Goal: Information Seeking & Learning: Learn about a topic

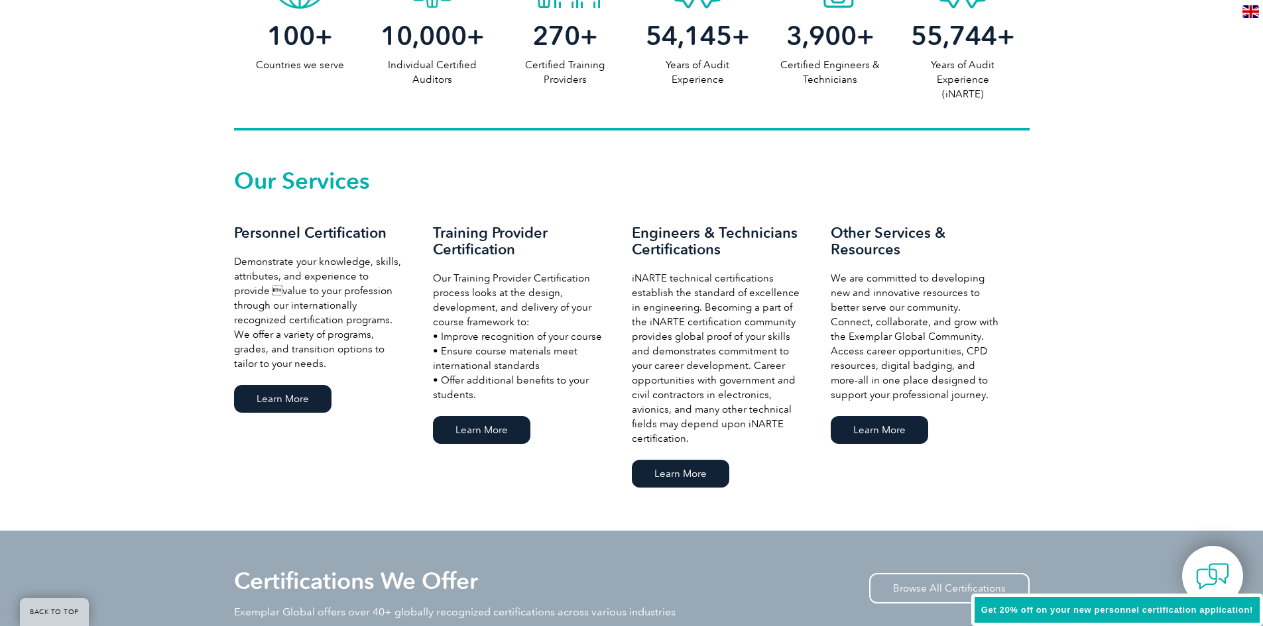
scroll to position [795, 0]
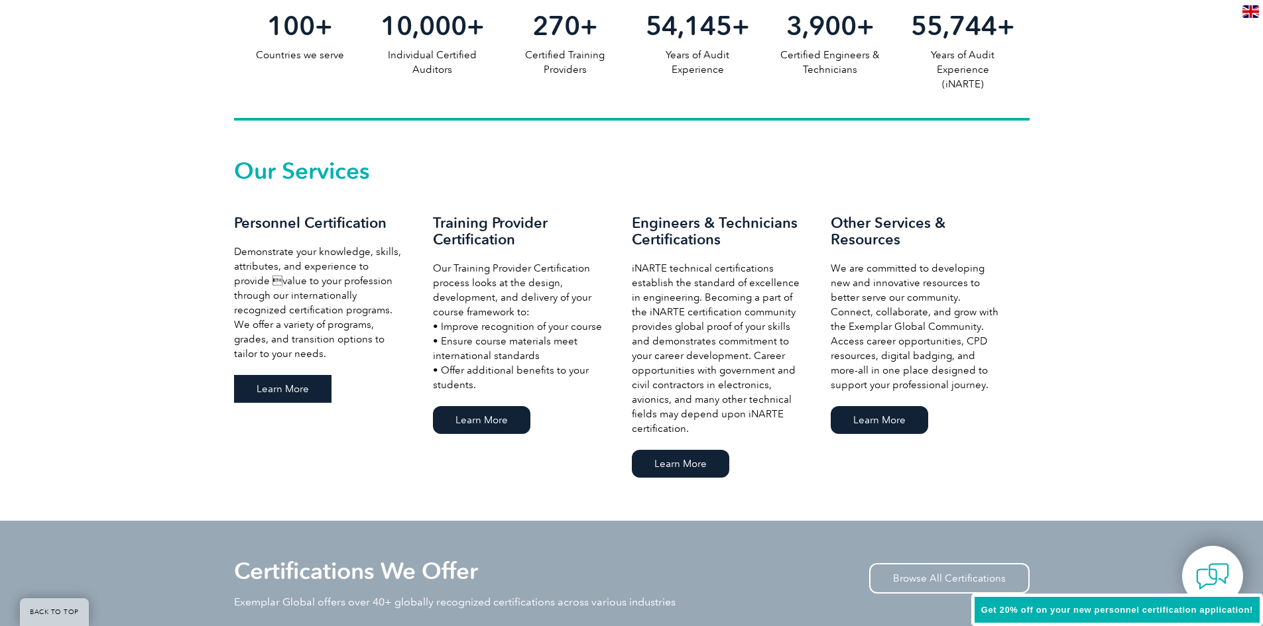
click at [274, 392] on link "Learn More" at bounding box center [282, 389] width 97 height 28
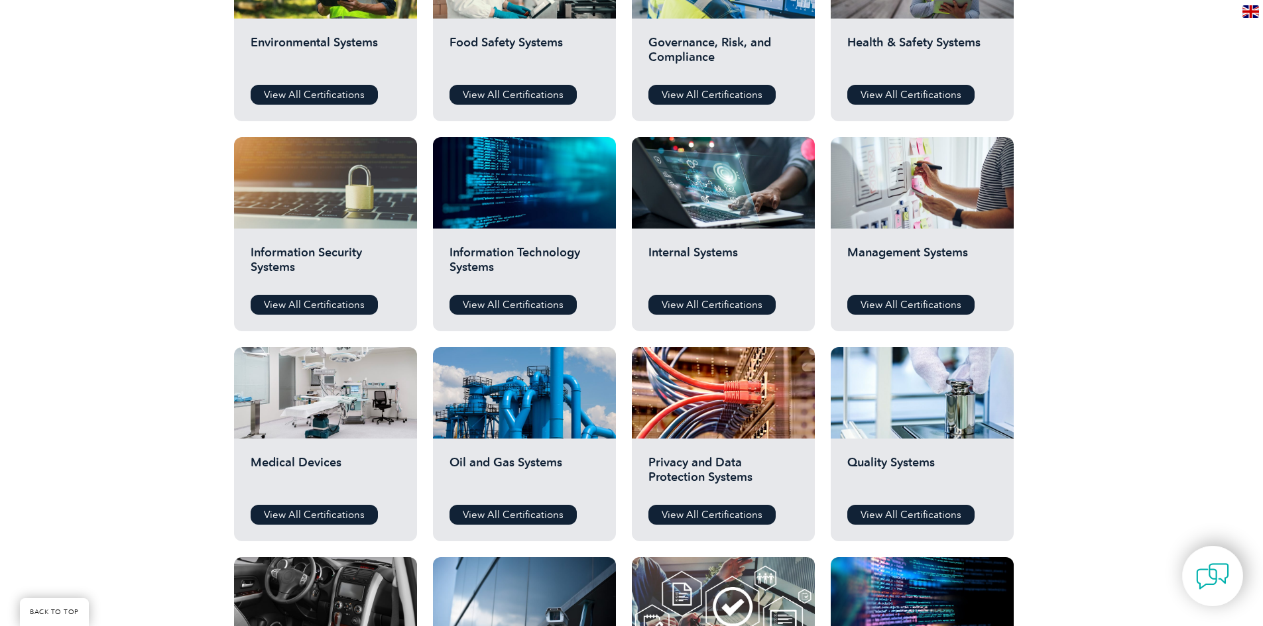
scroll to position [596, 0]
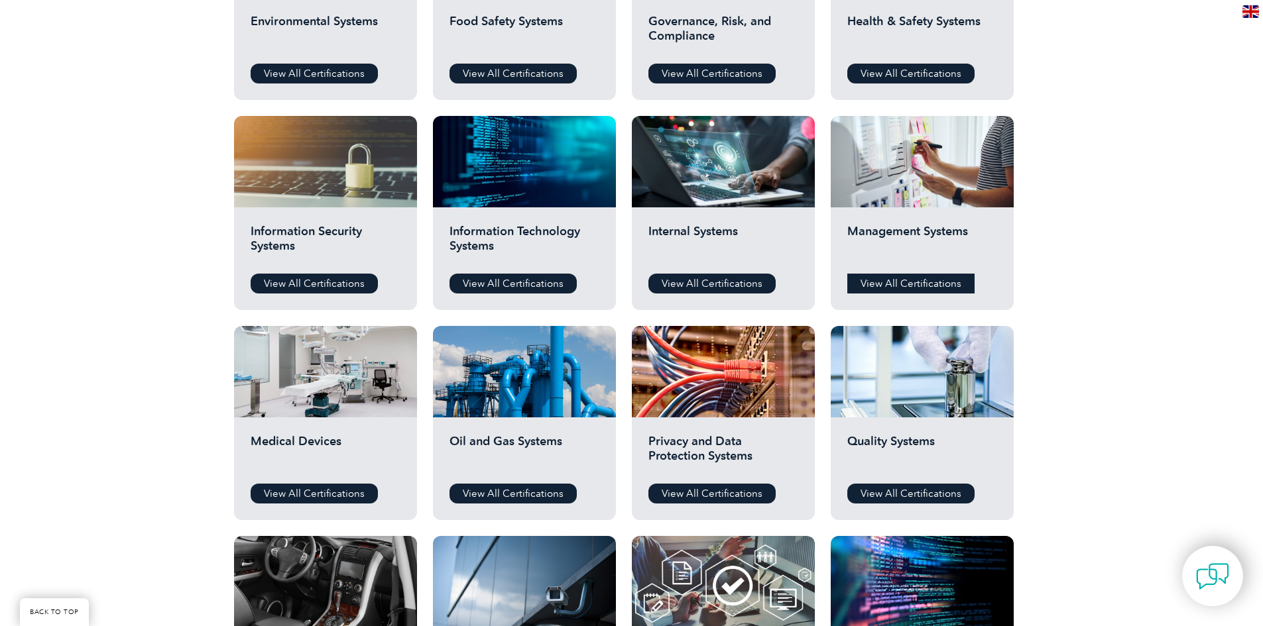
click at [881, 284] on link "View All Certifications" at bounding box center [910, 284] width 127 height 20
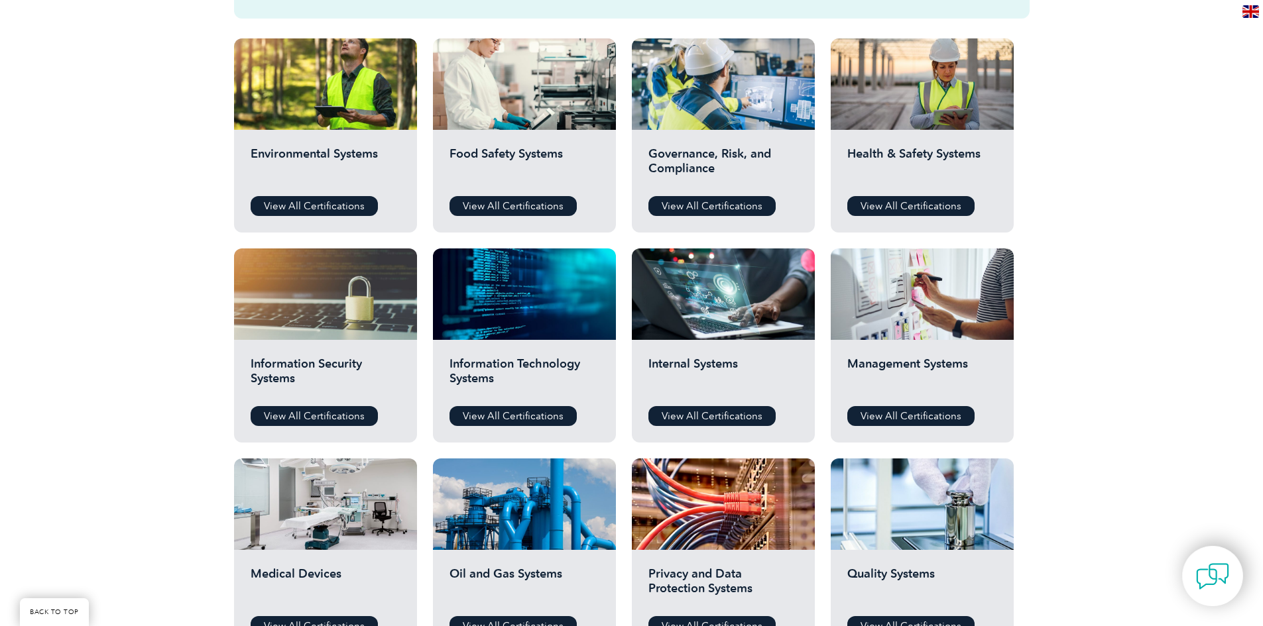
scroll to position [530, 0]
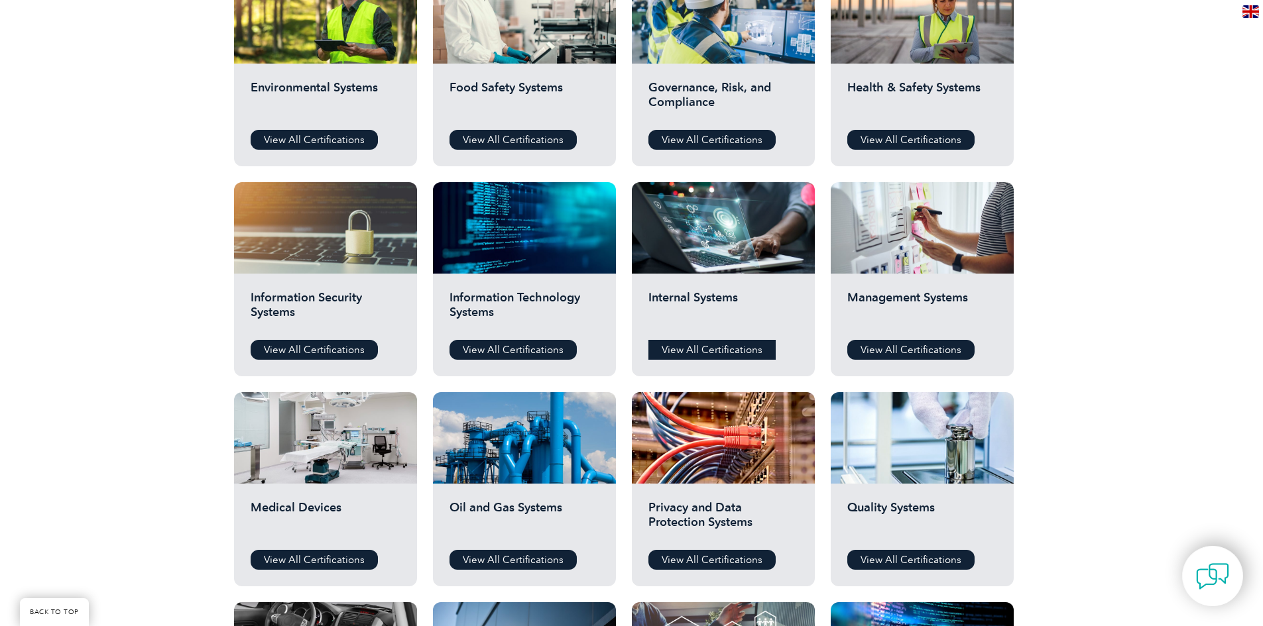
click at [680, 348] on link "View All Certifications" at bounding box center [711, 350] width 127 height 20
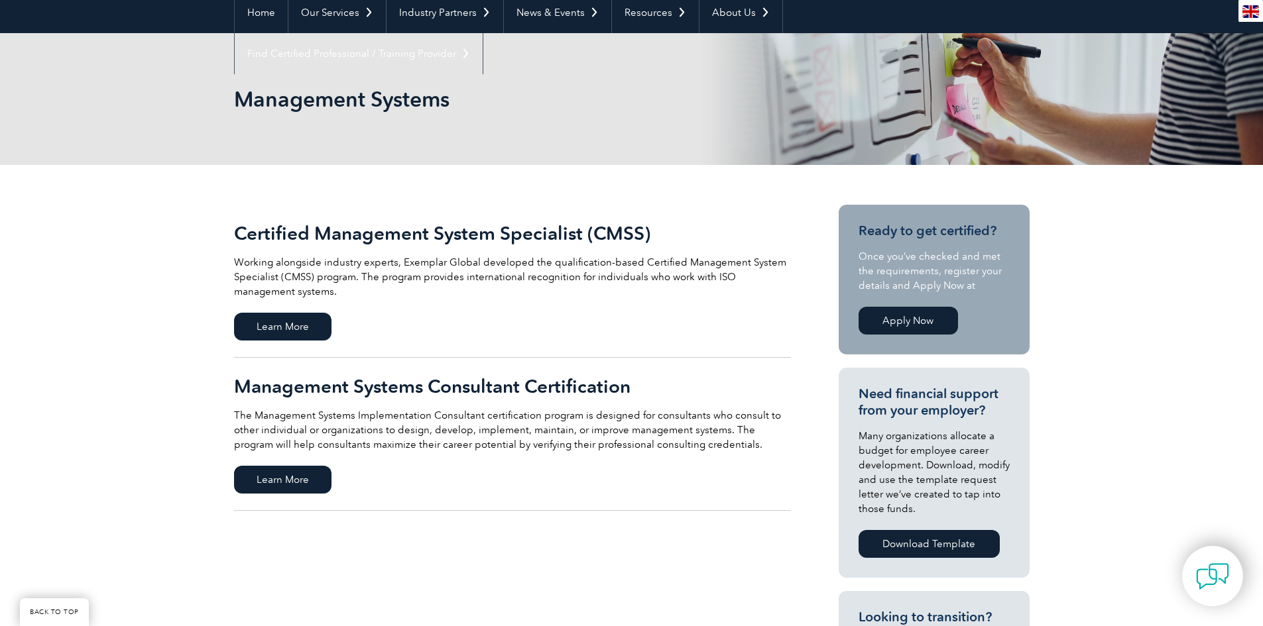
scroll to position [66, 0]
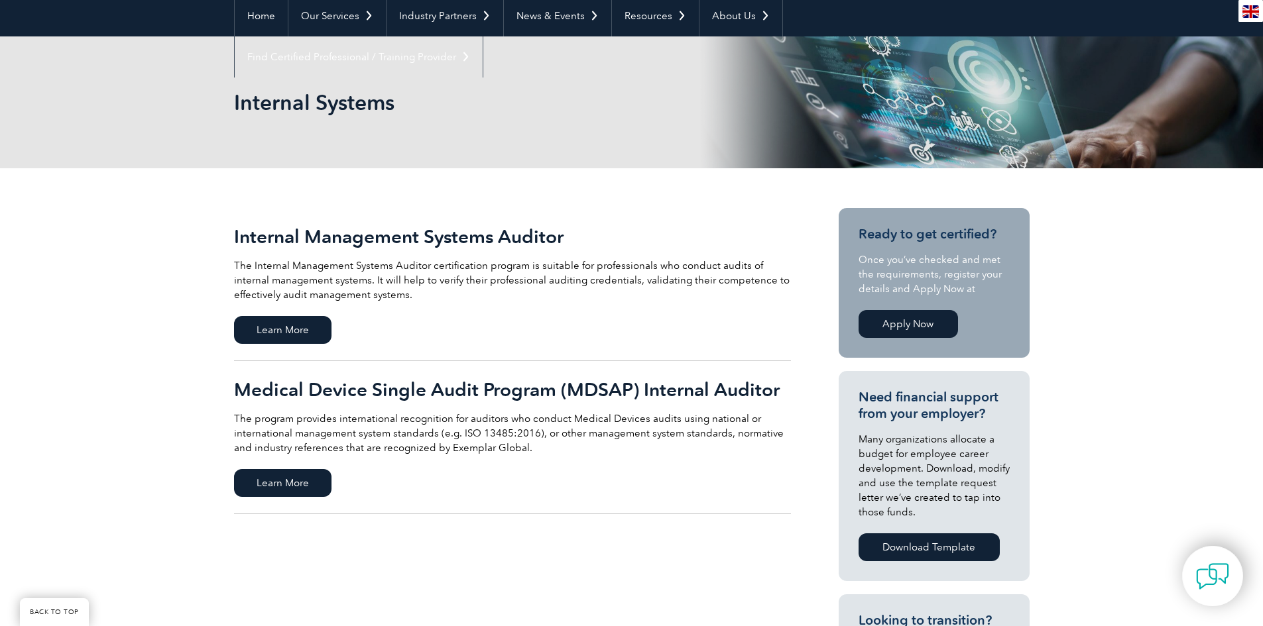
scroll to position [133, 0]
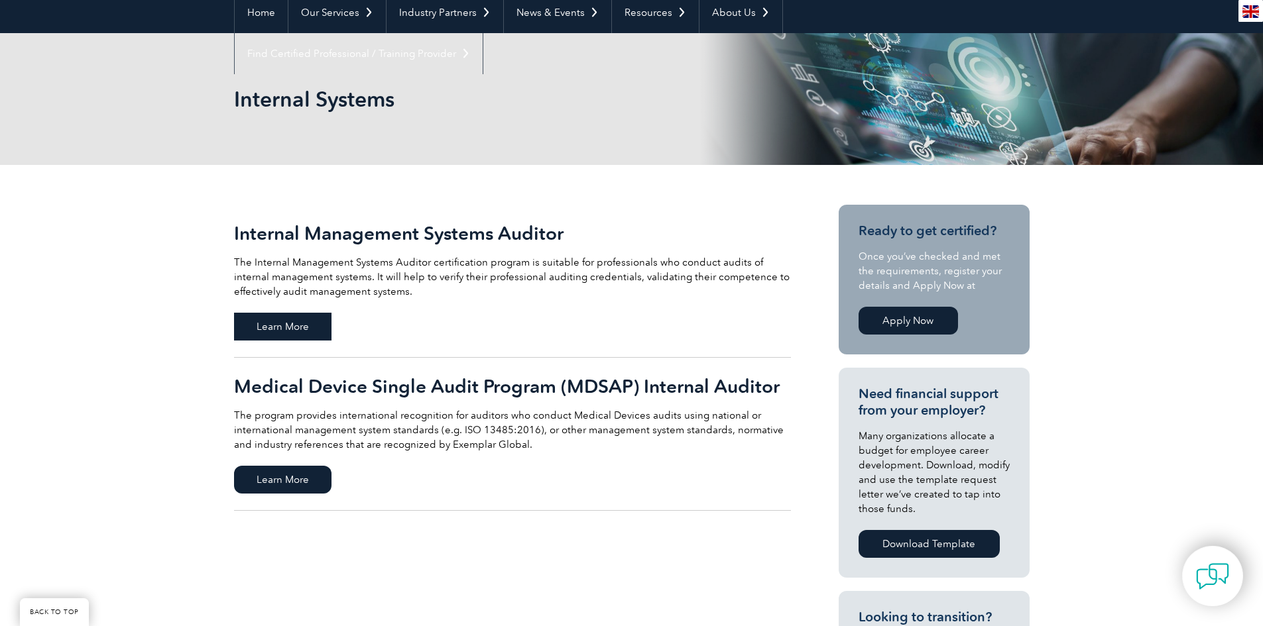
click at [278, 328] on span "Learn More" at bounding box center [282, 327] width 97 height 28
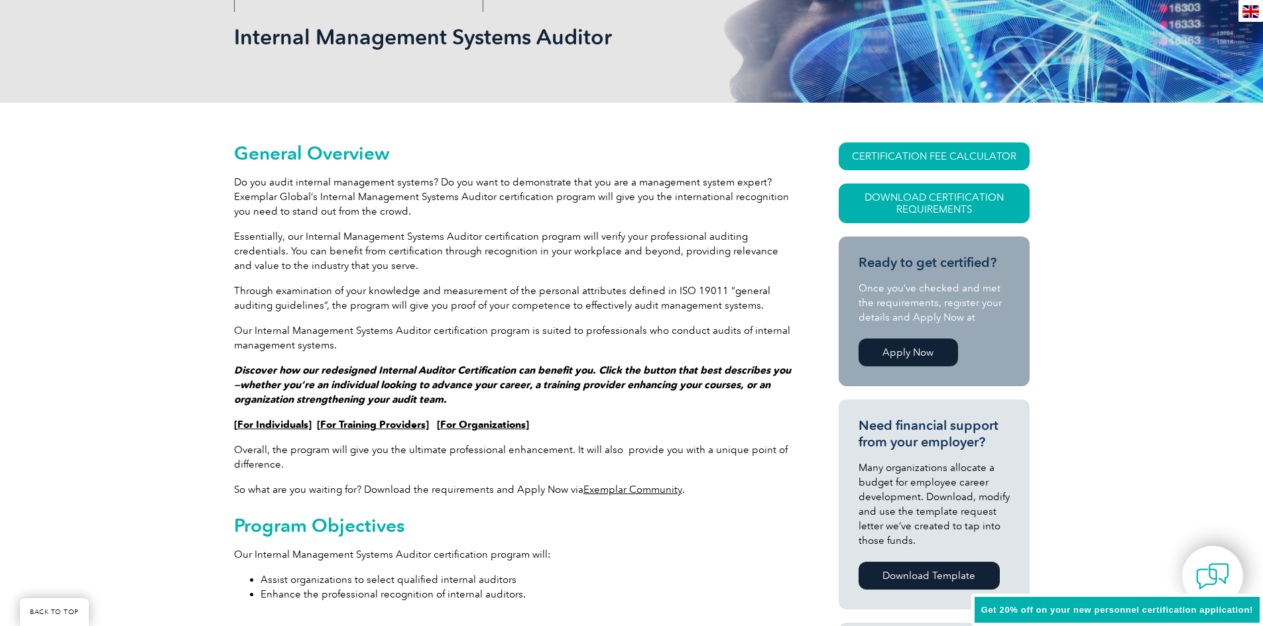
scroll to position [199, 0]
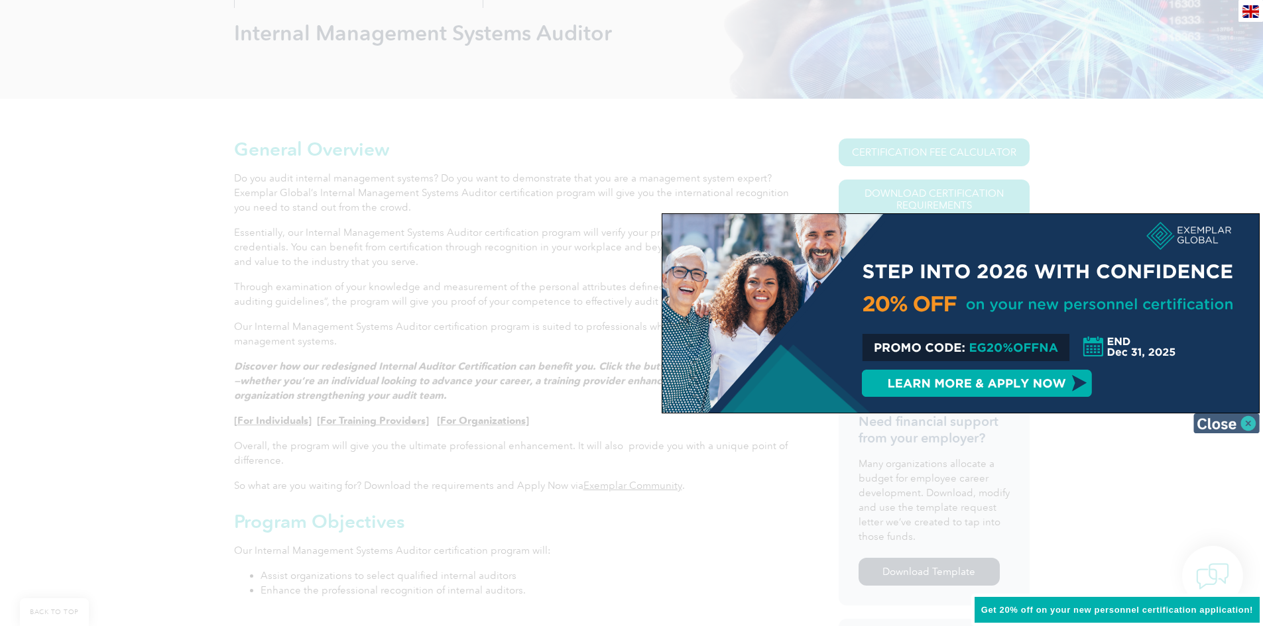
click at [1231, 427] on img at bounding box center [1226, 424] width 66 height 20
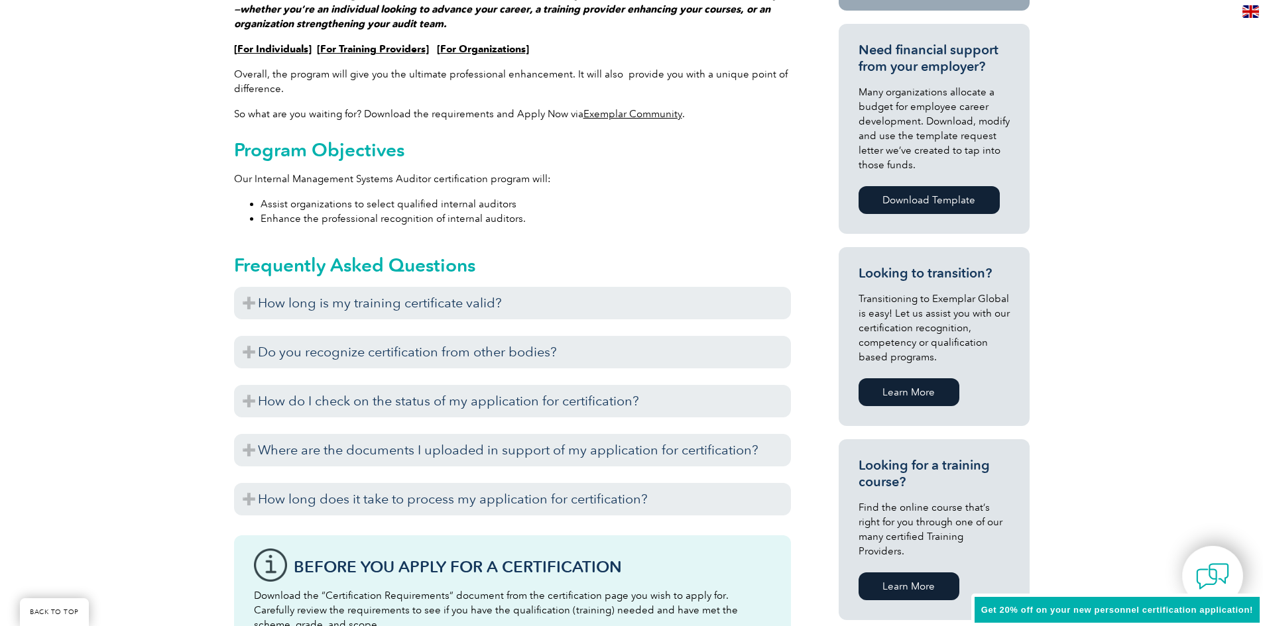
scroll to position [596, 0]
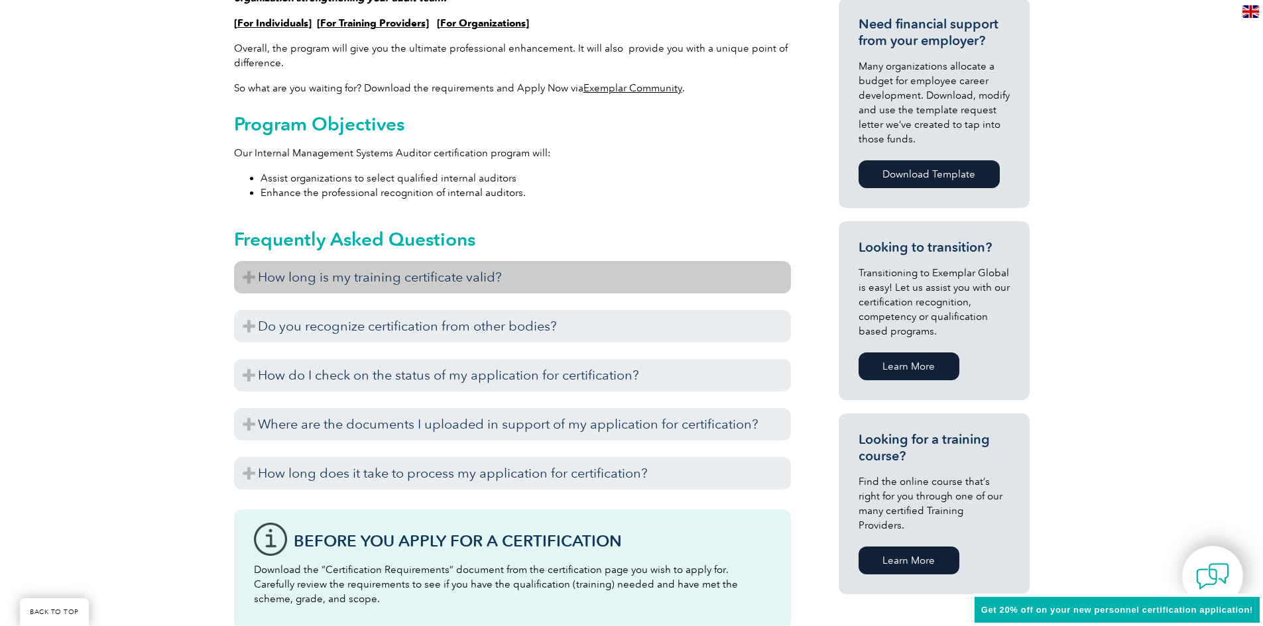
click at [252, 279] on h3 "How long is my training certificate valid?" at bounding box center [512, 277] width 557 height 32
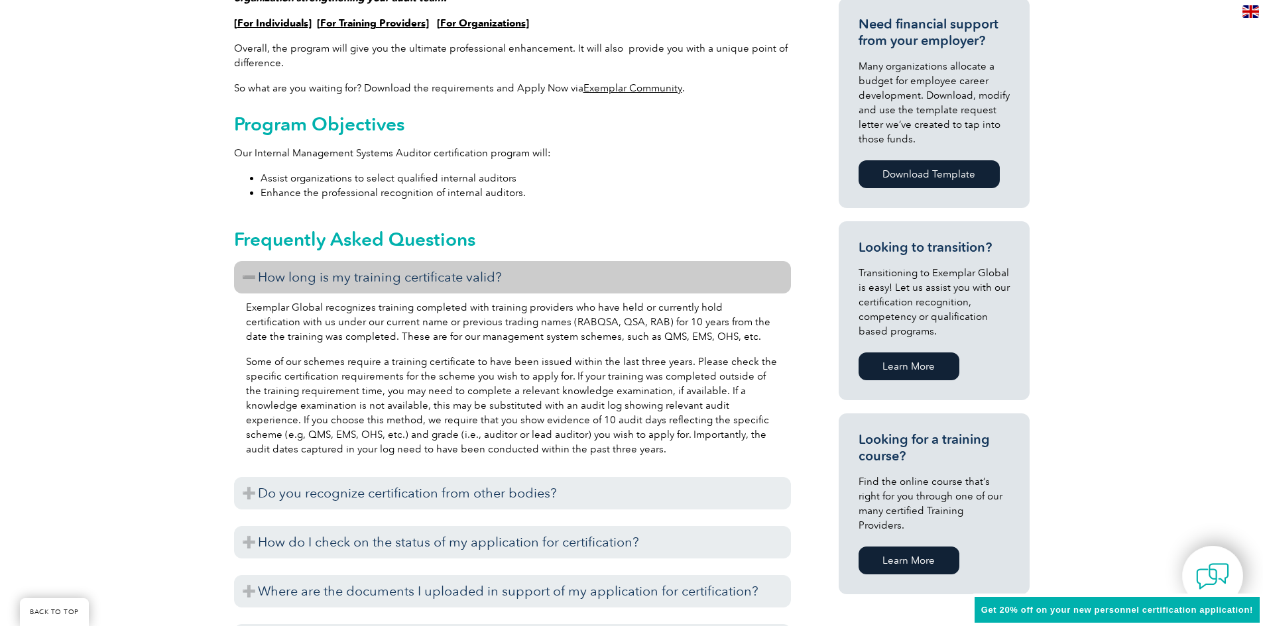
click at [252, 279] on h3 "How long is my training certificate valid?" at bounding box center [512, 277] width 557 height 32
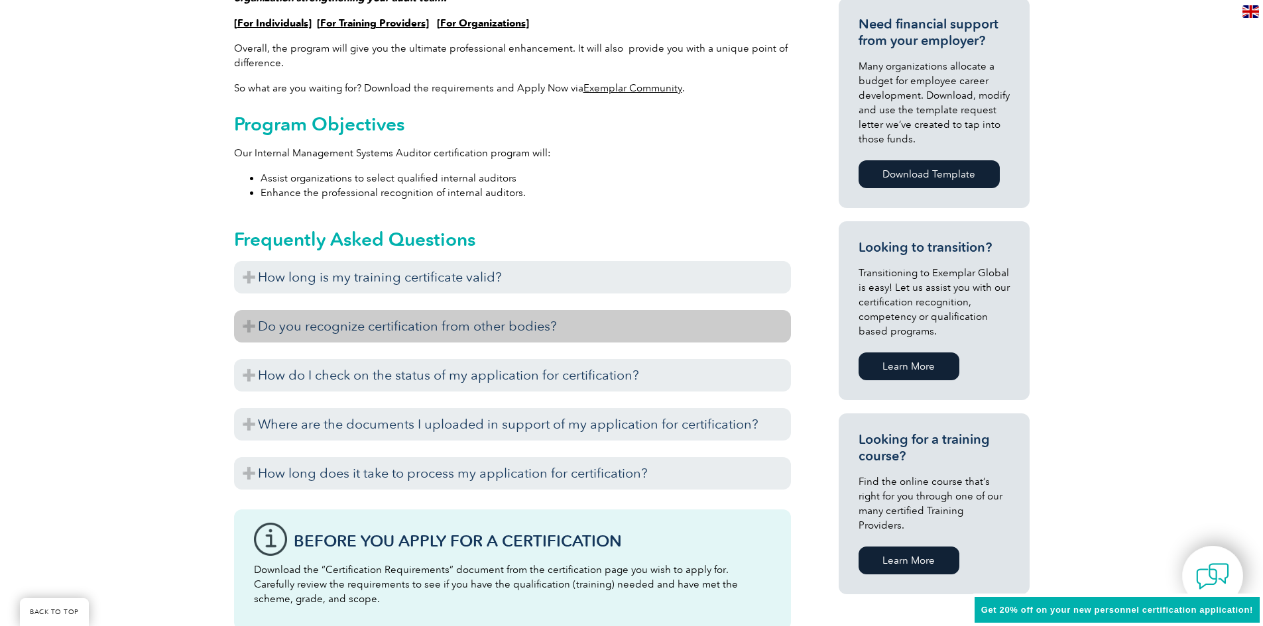
click at [247, 327] on h3 "Do you recognize certification from other bodies?" at bounding box center [512, 326] width 557 height 32
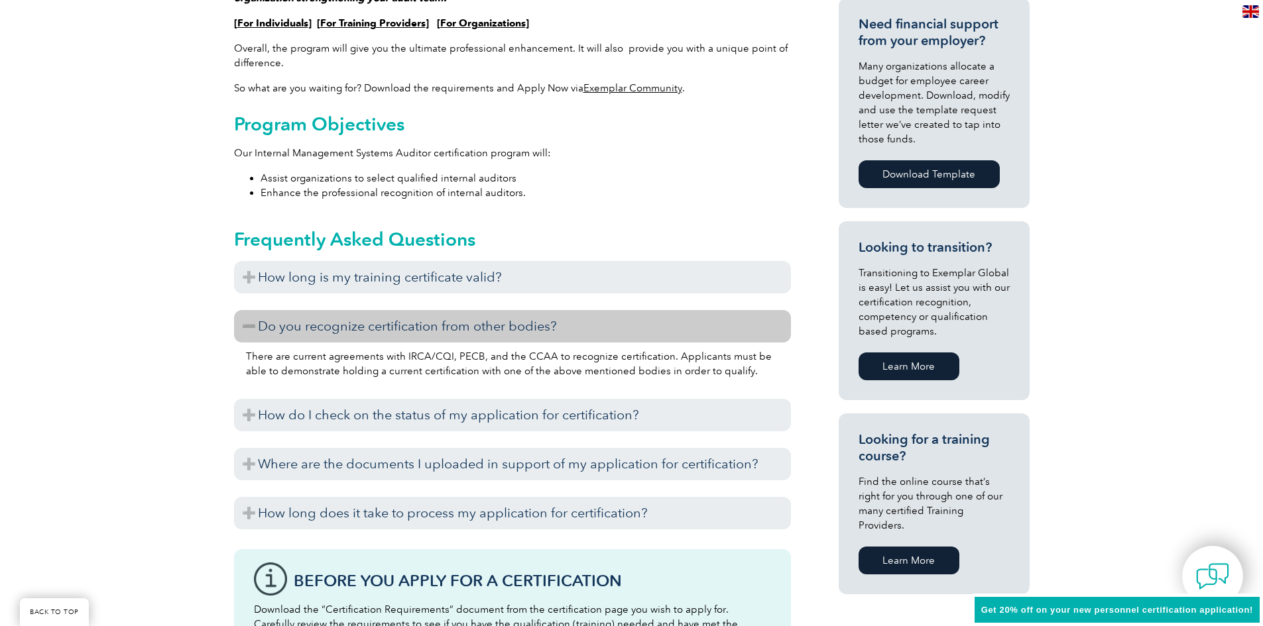
click at [247, 327] on h3 "Do you recognize certification from other bodies?" at bounding box center [512, 326] width 557 height 32
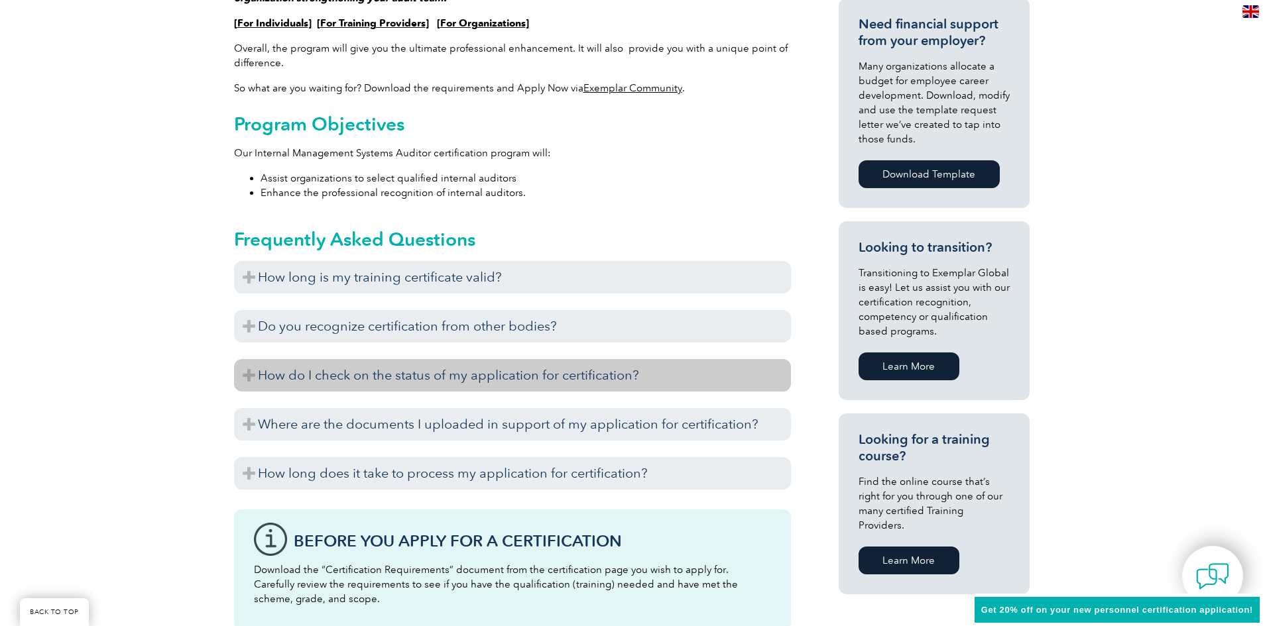
click at [245, 372] on h3 "How do I check on the status of my application for certification?" at bounding box center [512, 375] width 557 height 32
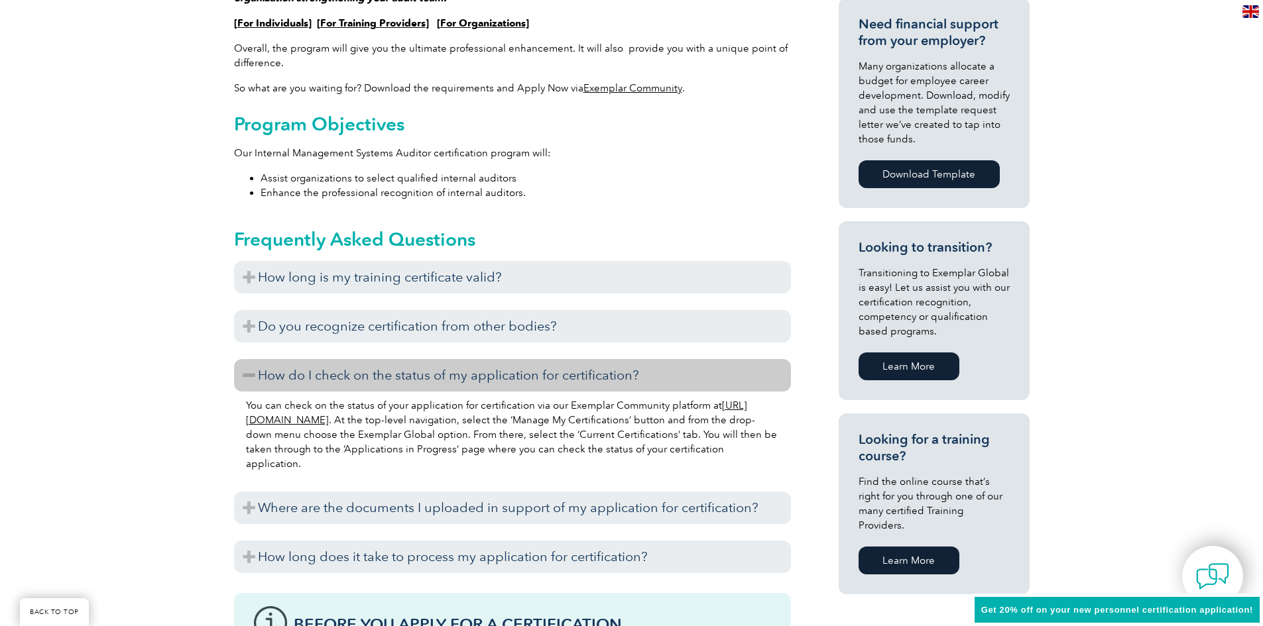
click at [245, 372] on h3 "How do I check on the status of my application for certification?" at bounding box center [512, 375] width 557 height 32
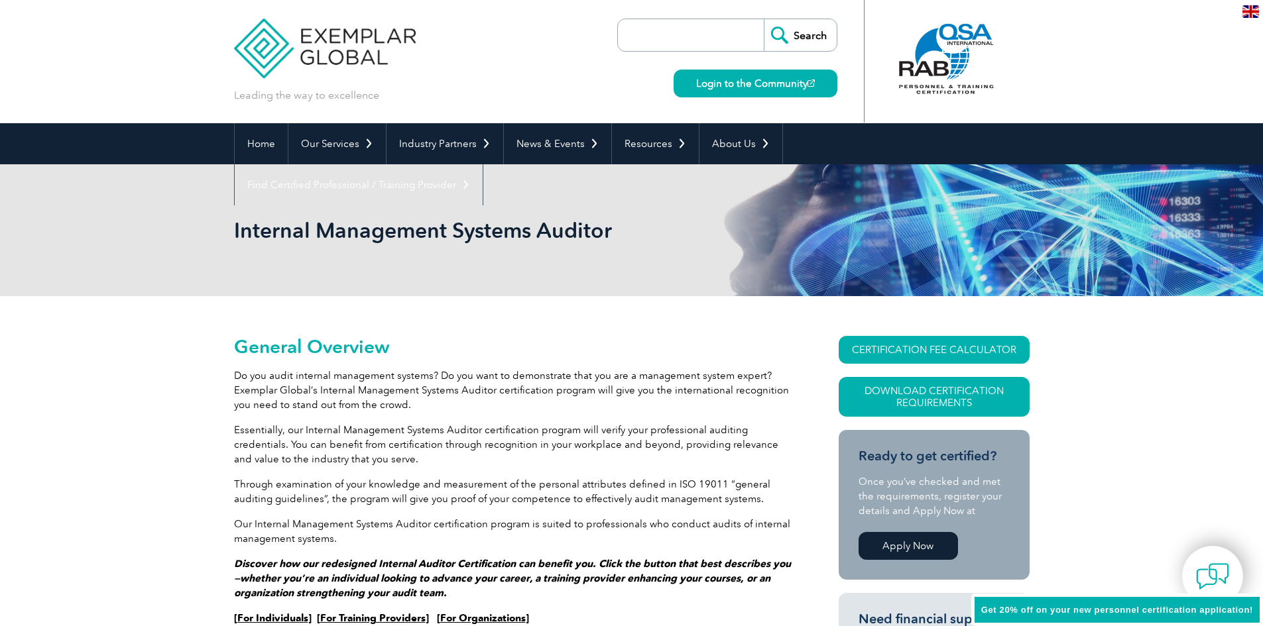
scroll to position [0, 0]
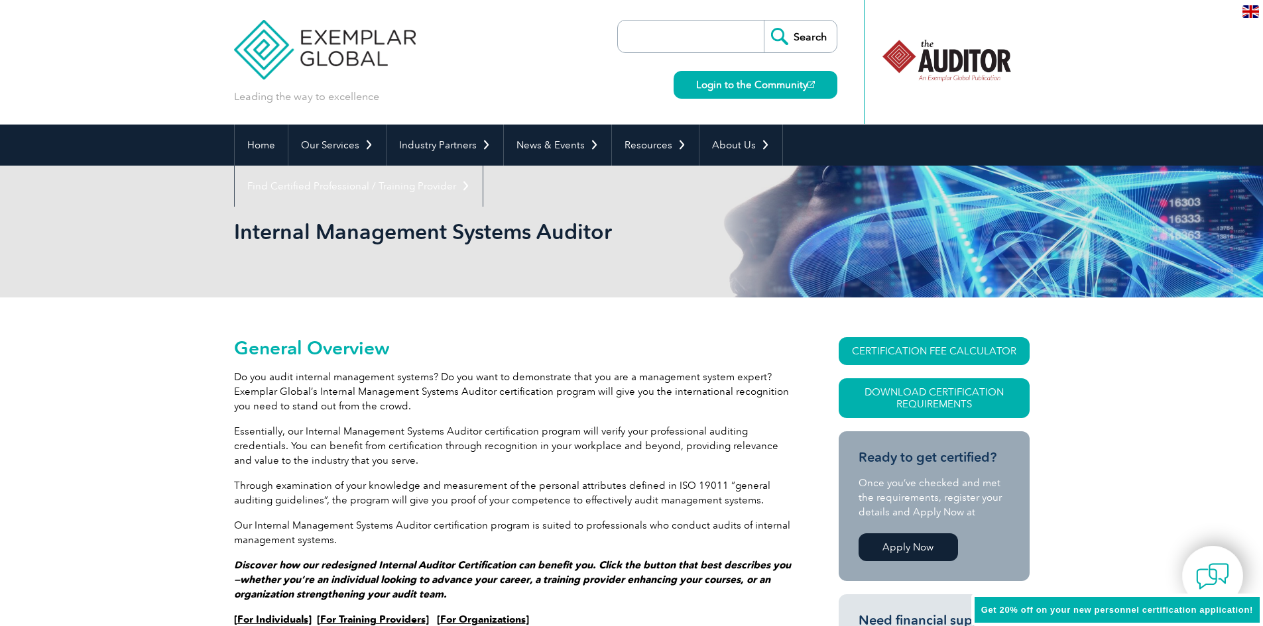
click at [710, 34] on input "search" at bounding box center [693, 37] width 139 height 32
type input "ims auditor"
click at [763, 21] on input "Search" at bounding box center [799, 37] width 73 height 32
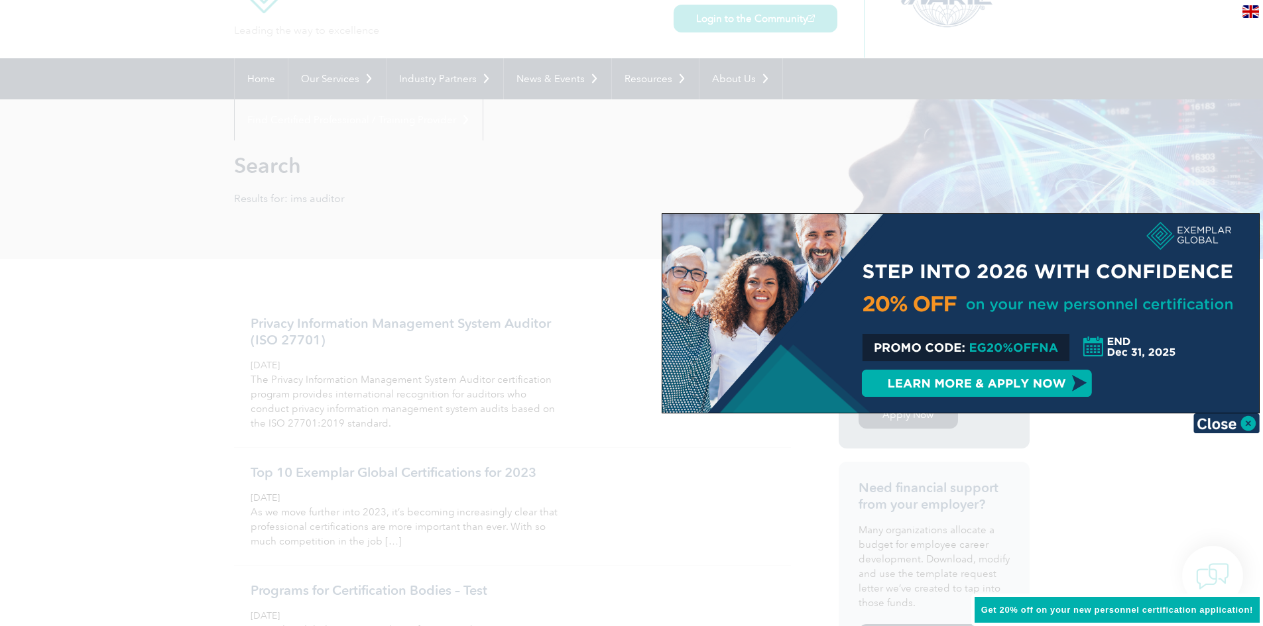
scroll to position [133, 0]
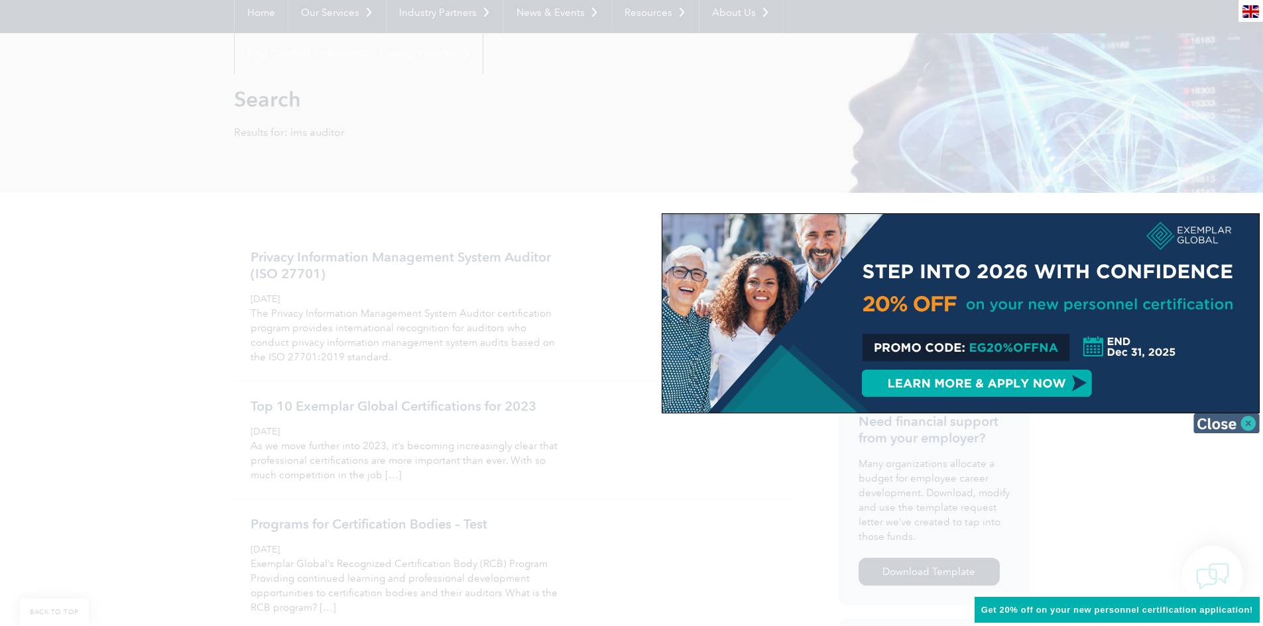
click at [1197, 423] on img at bounding box center [1226, 424] width 66 height 20
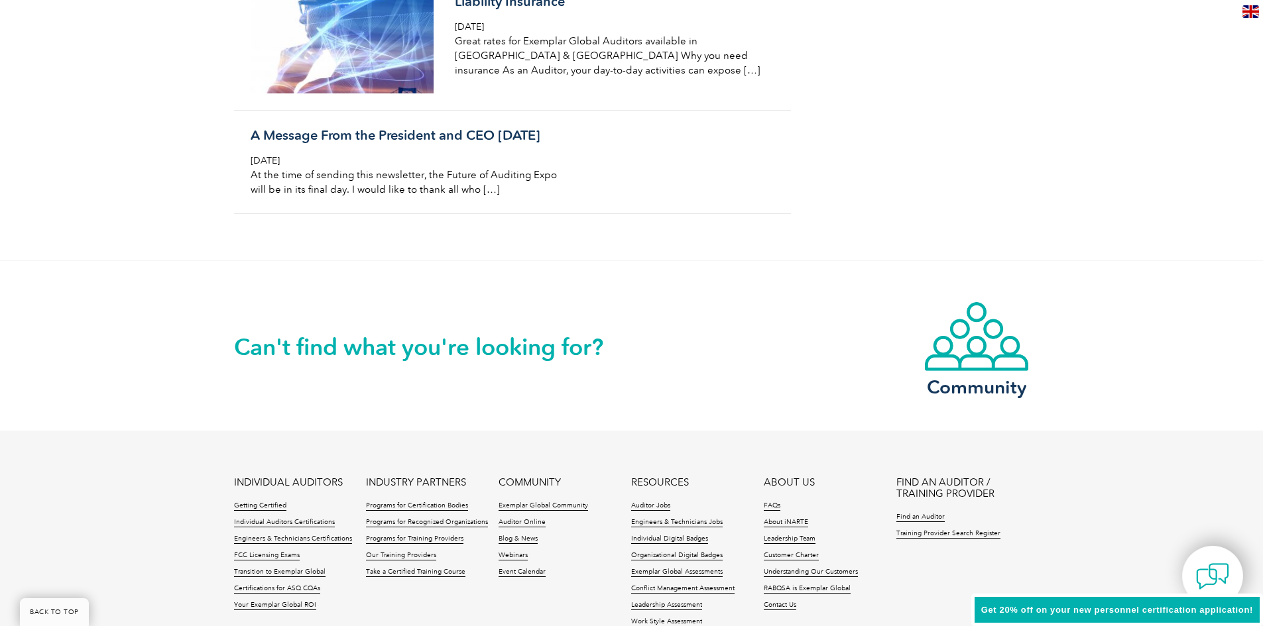
scroll to position [2320, 0]
